Goal: Information Seeking & Learning: Learn about a topic

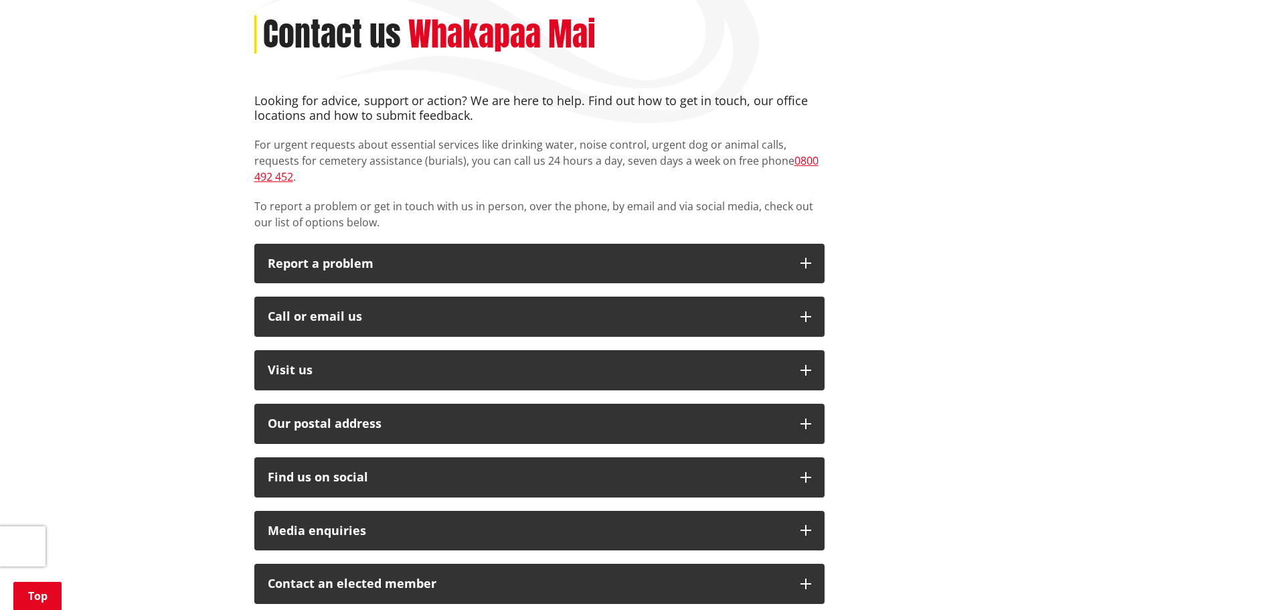
scroll to position [201, 0]
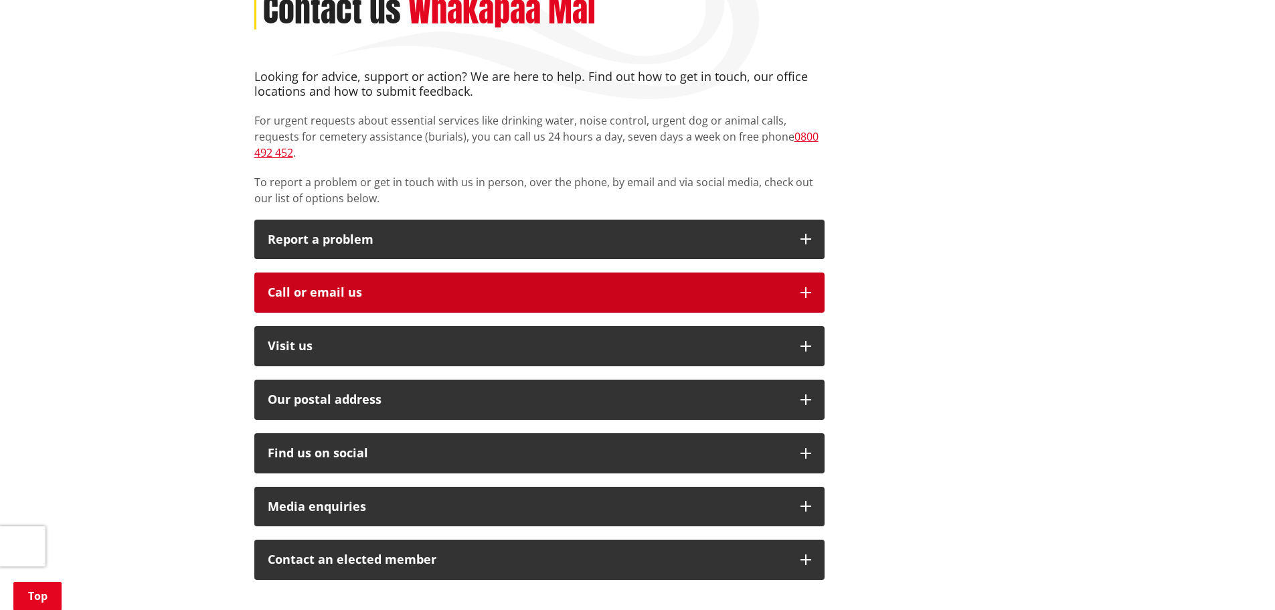
click at [321, 286] on div "Call or email us" at bounding box center [527, 292] width 519 height 13
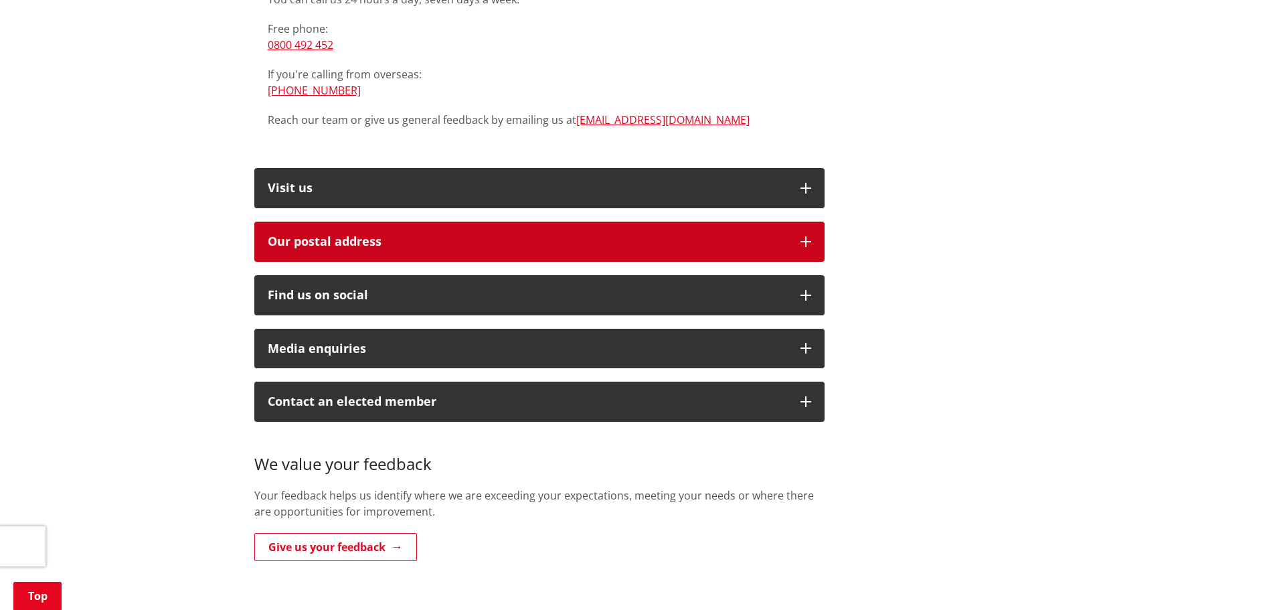
scroll to position [602, 0]
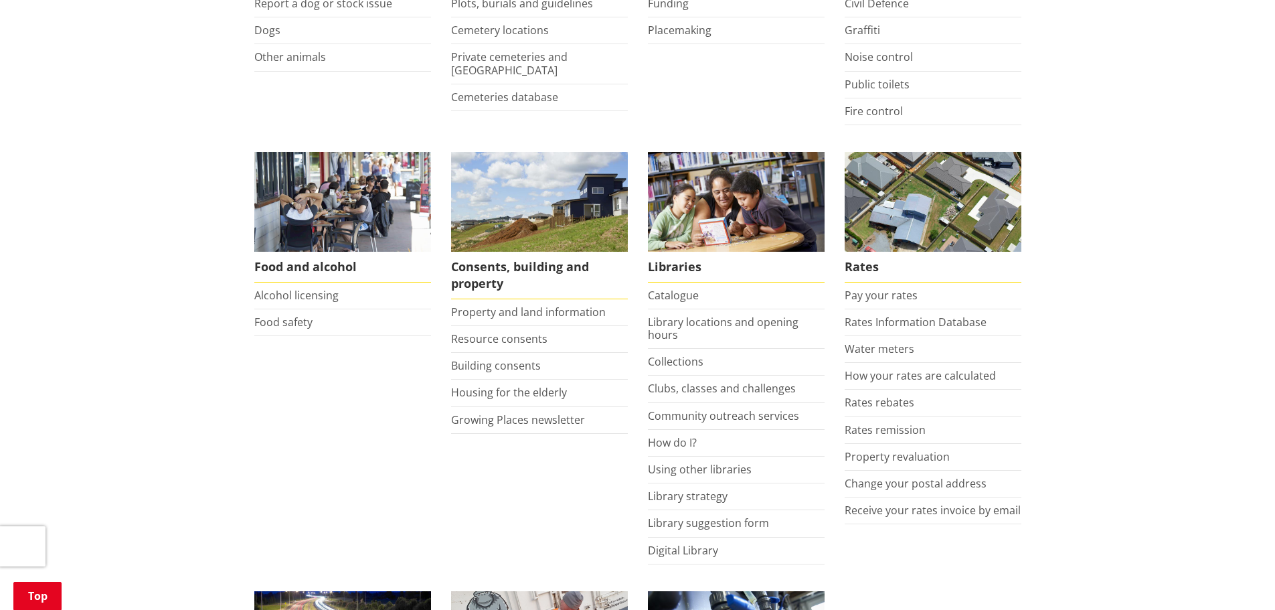
scroll to position [402, 0]
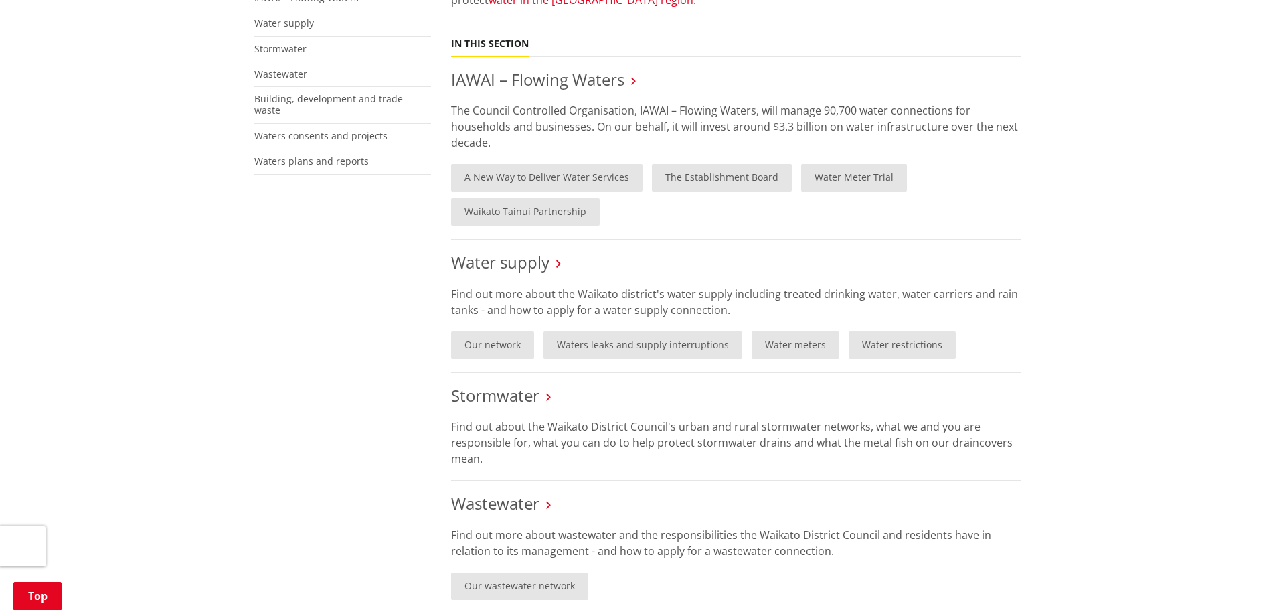
scroll to position [335, 0]
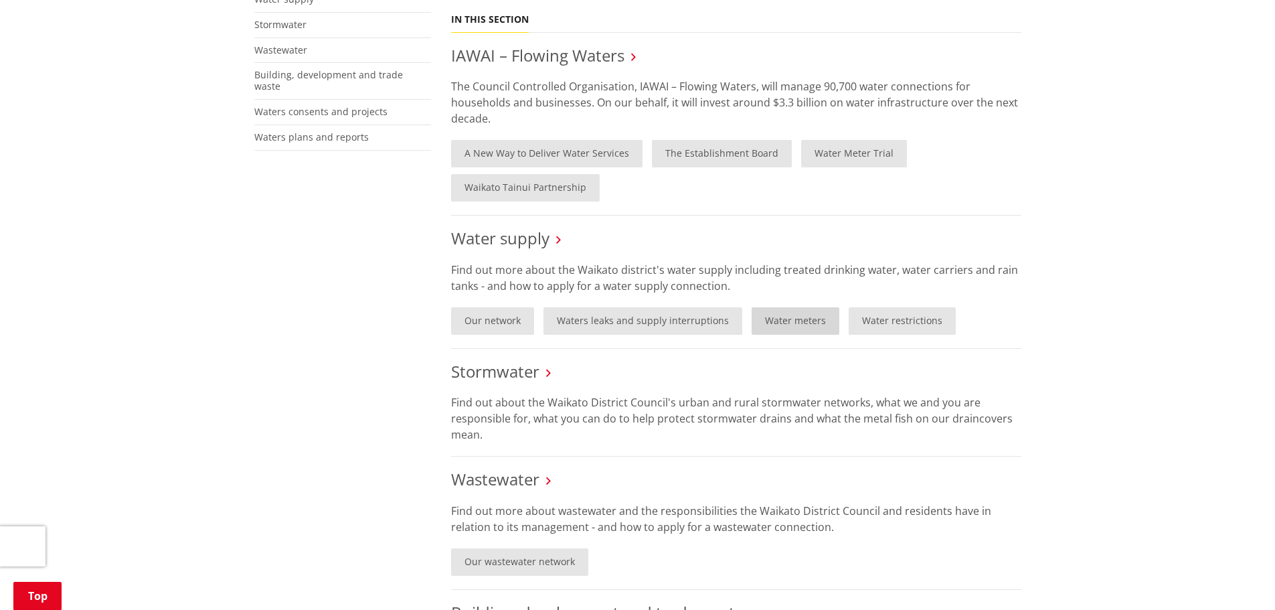
click at [799, 321] on link "Water meters" at bounding box center [796, 320] width 88 height 27
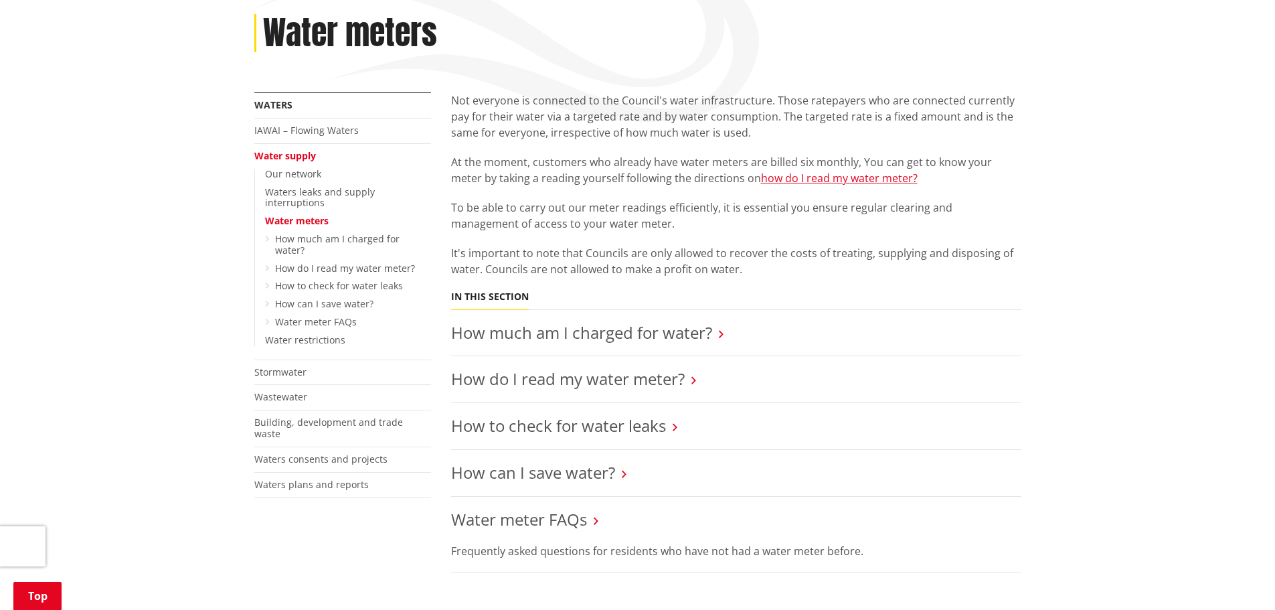
scroll to position [201, 0]
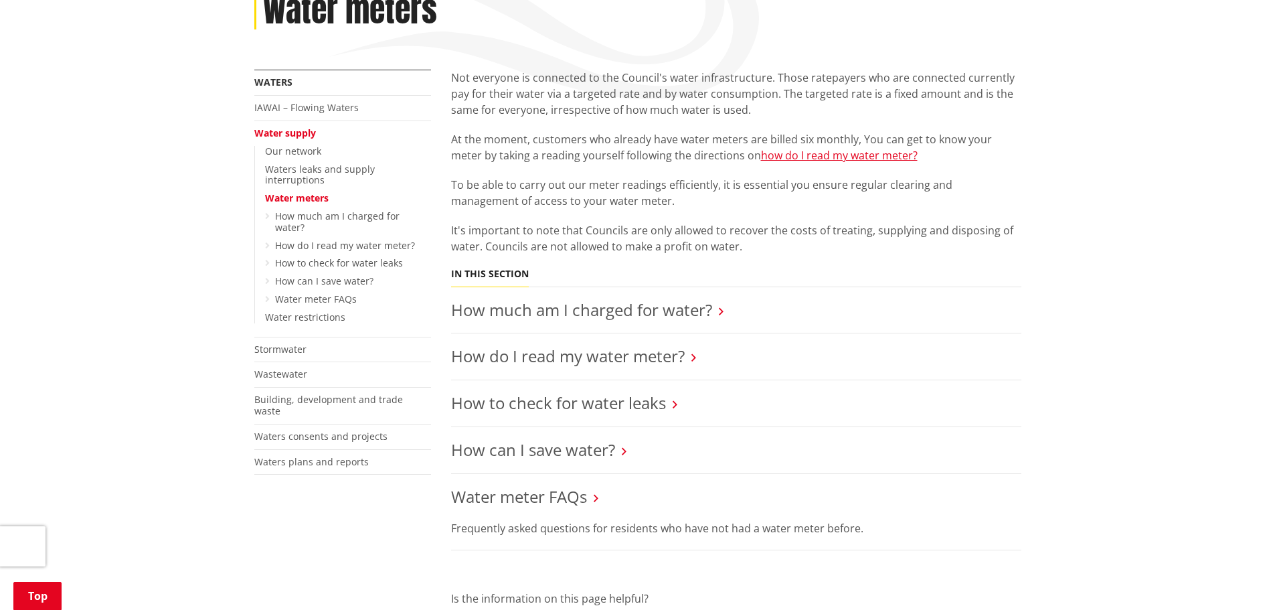
click at [754, 311] on h3 "How much am I charged for water?" at bounding box center [736, 310] width 570 height 19
click at [722, 310] on icon at bounding box center [721, 311] width 5 height 12
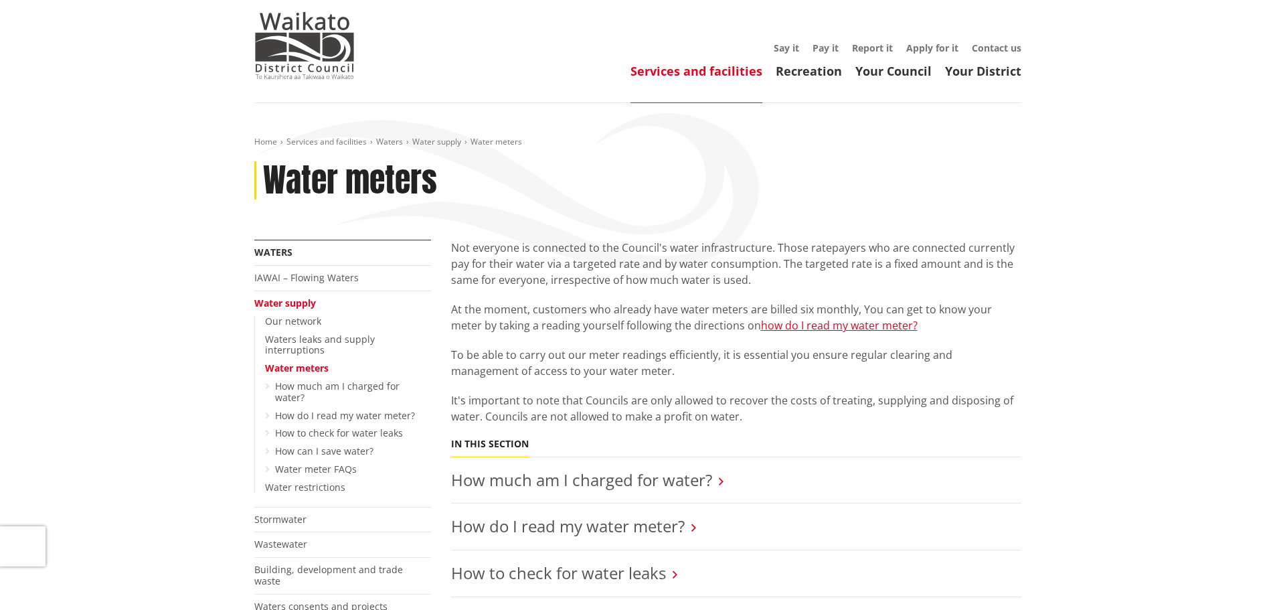
scroll to position [0, 0]
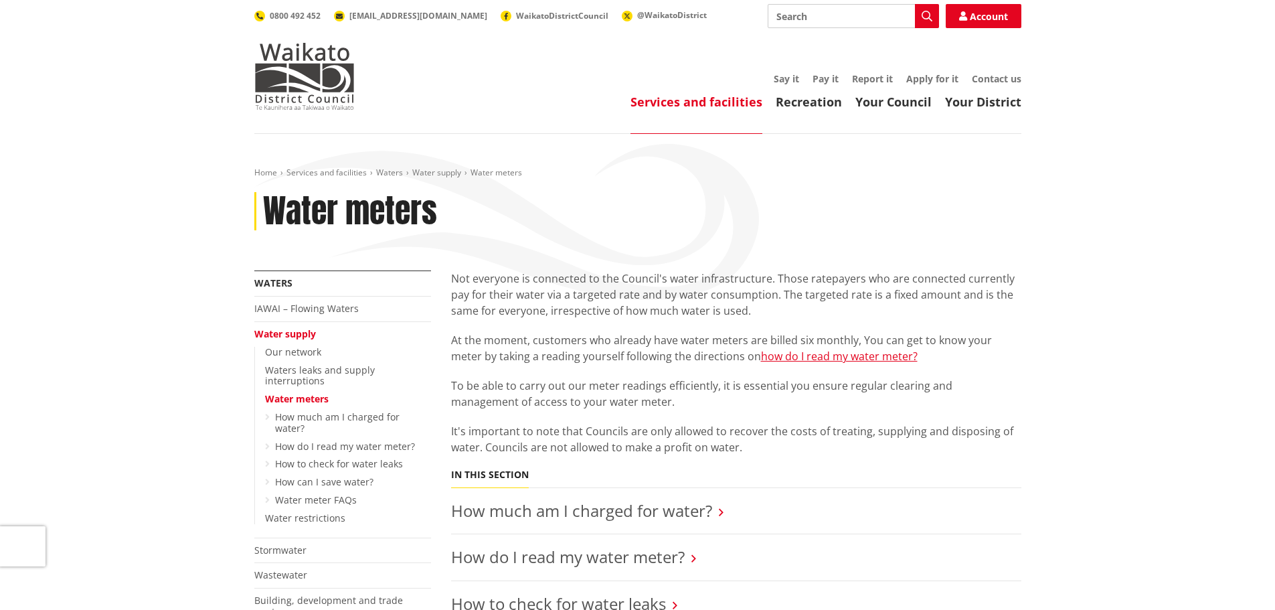
click at [501, 175] on span "Water meters" at bounding box center [497, 172] width 52 height 11
